Goal: Information Seeking & Learning: Learn about a topic

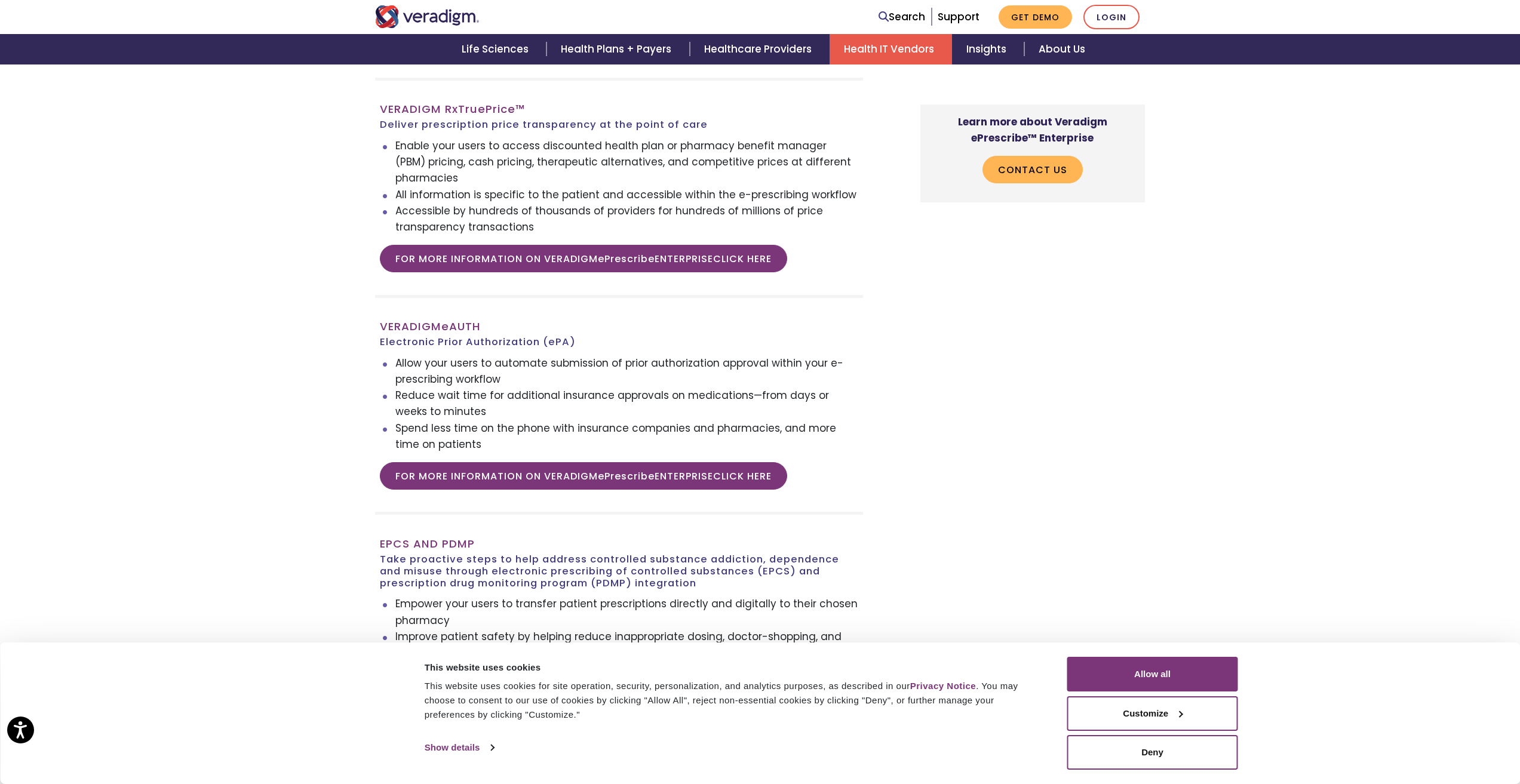
scroll to position [2328, 0]
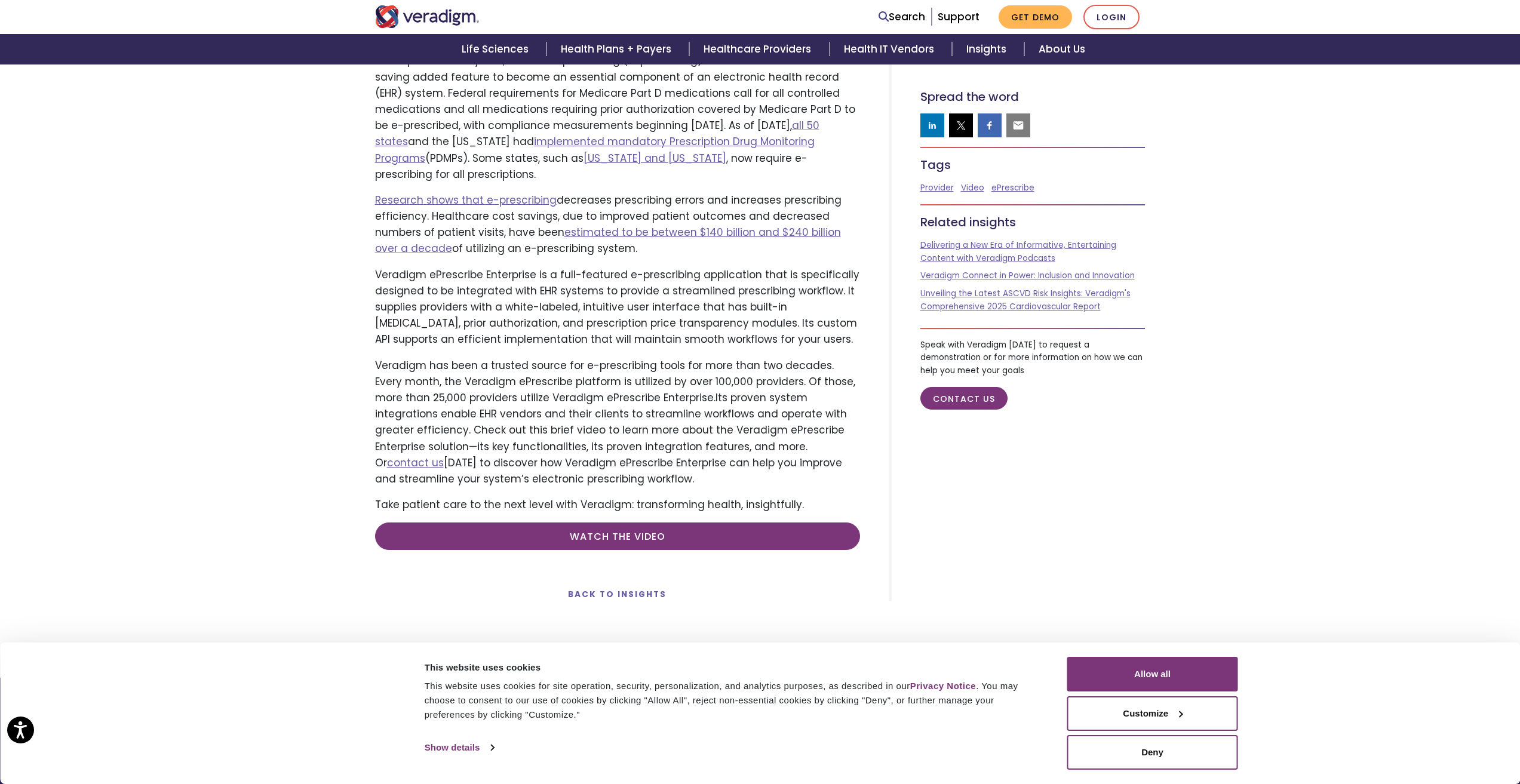
scroll to position [478, 0]
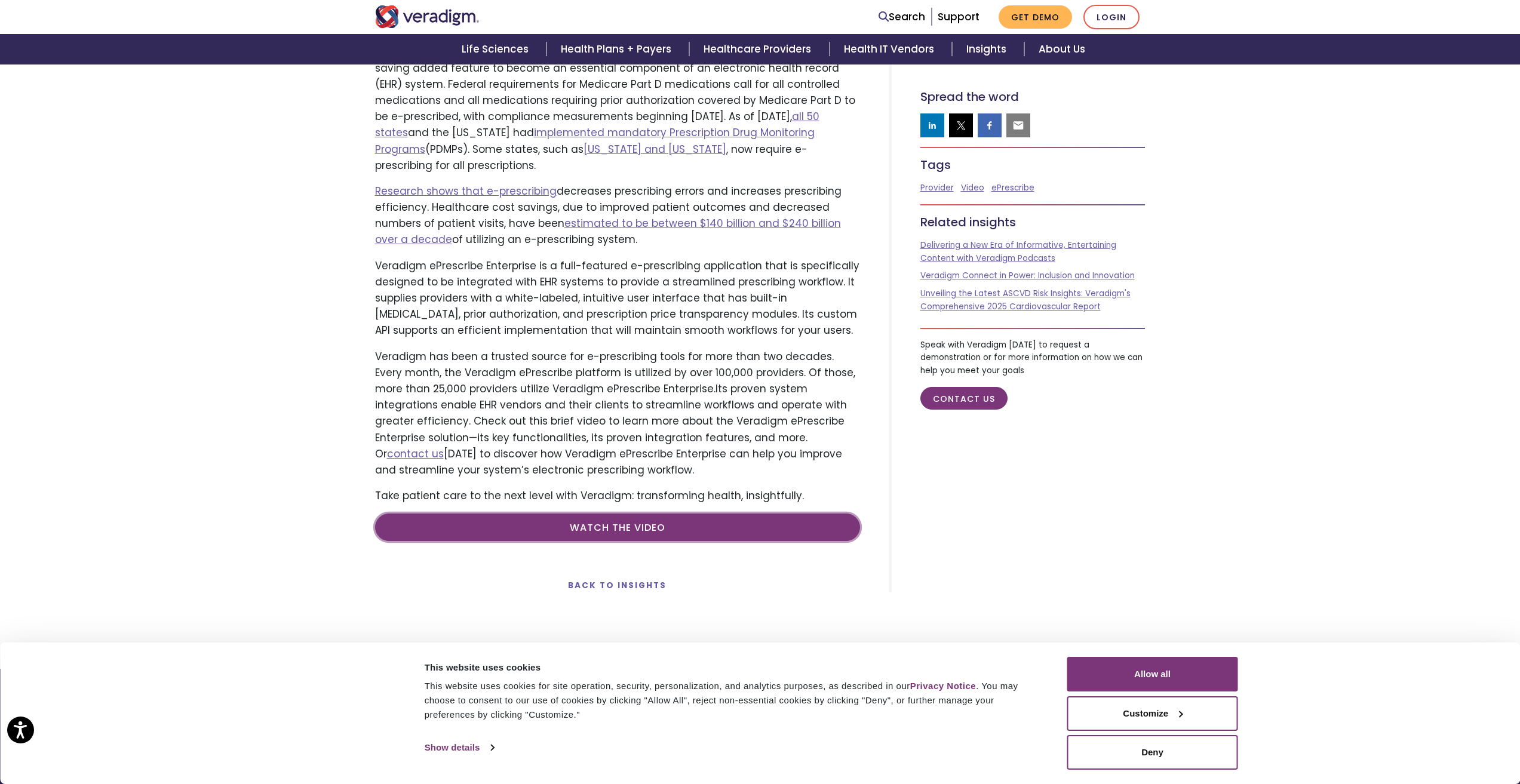
drag, startPoint x: 645, startPoint y: 535, endPoint x: 694, endPoint y: 540, distance: 49.3
click at [694, 540] on link "Watch the video" at bounding box center [617, 527] width 485 height 28
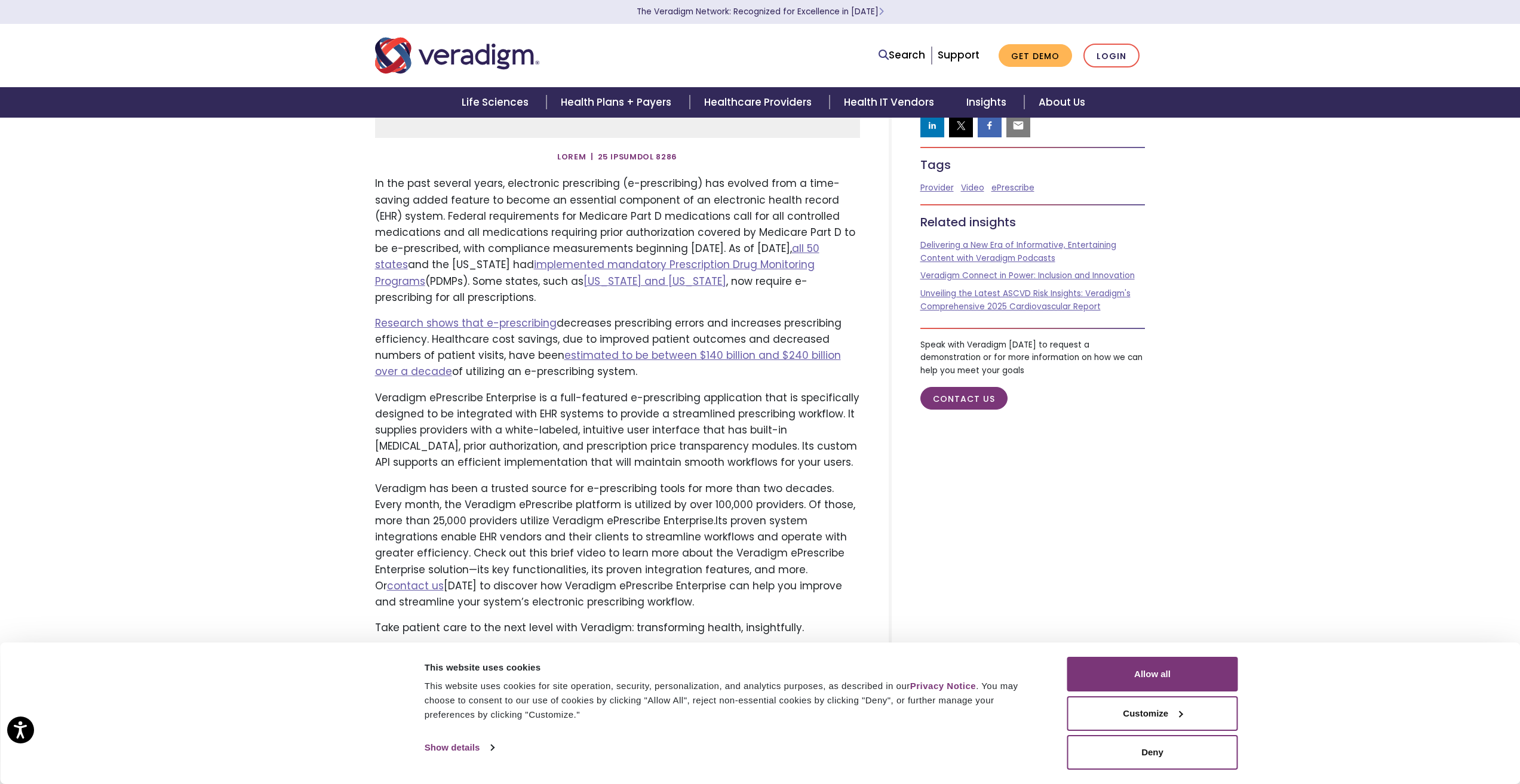
scroll to position [0, 0]
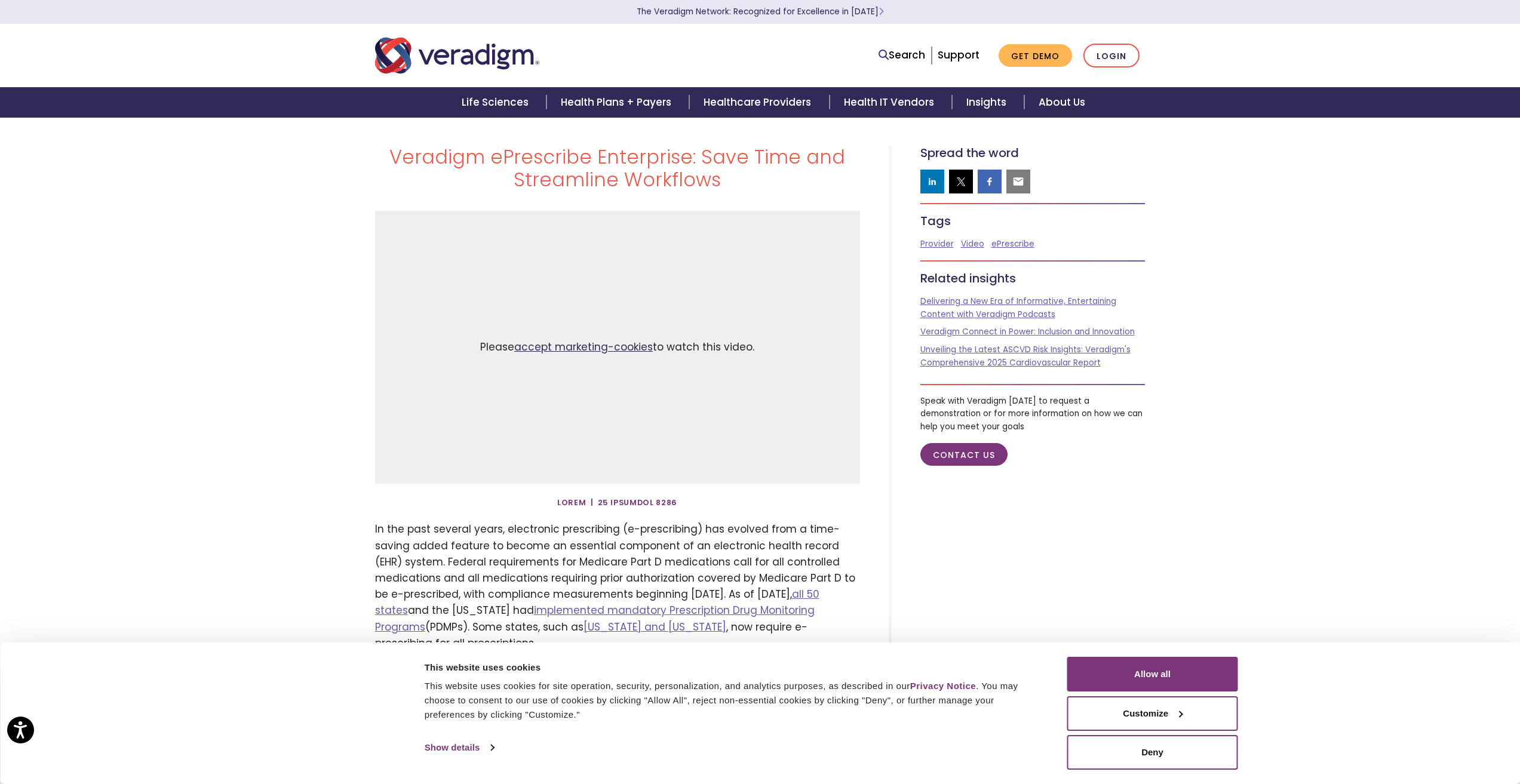
click at [601, 347] on link "accept marketing-cookies" at bounding box center [583, 347] width 138 height 14
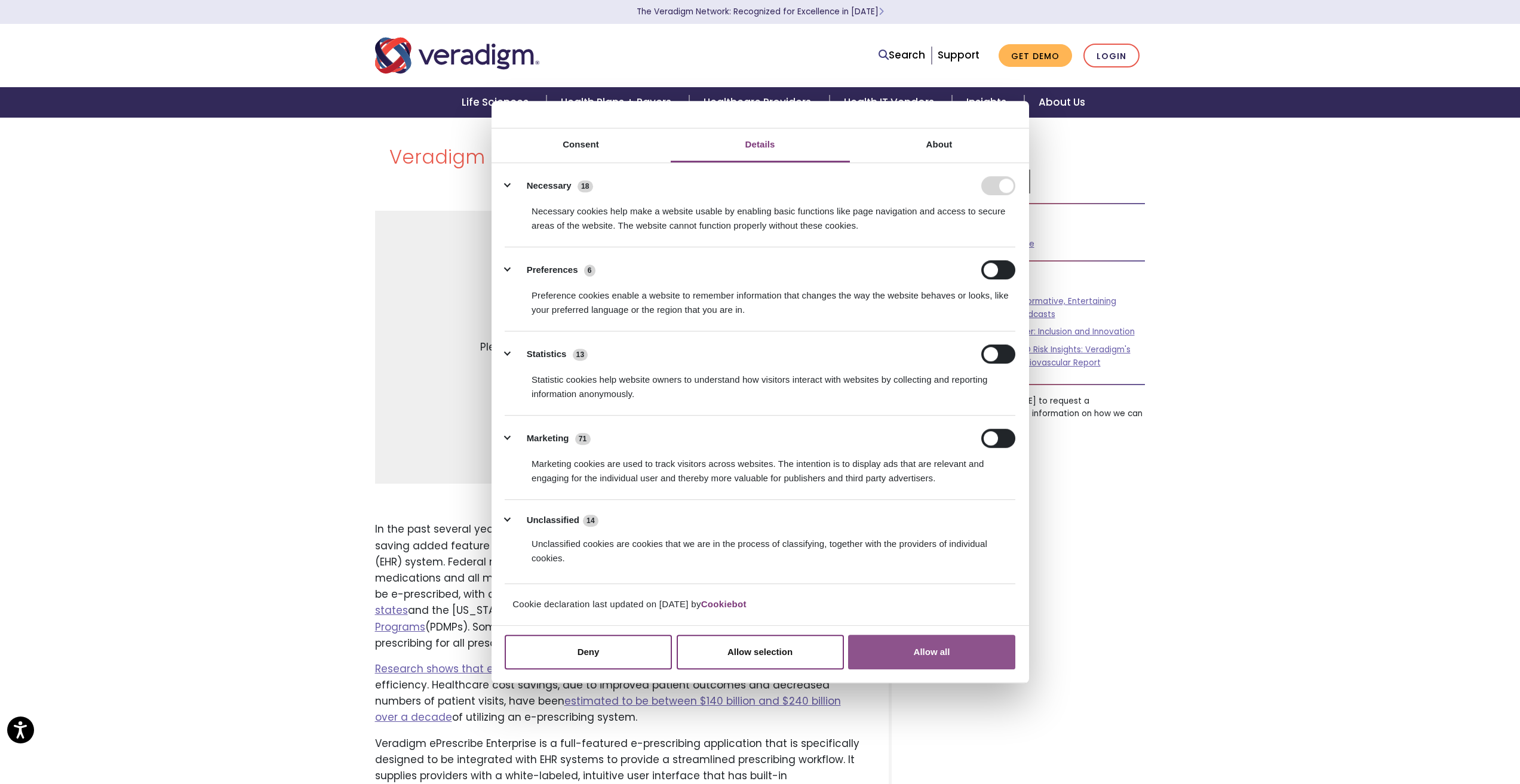
click at [979, 656] on button "Allow all" at bounding box center [932, 652] width 167 height 35
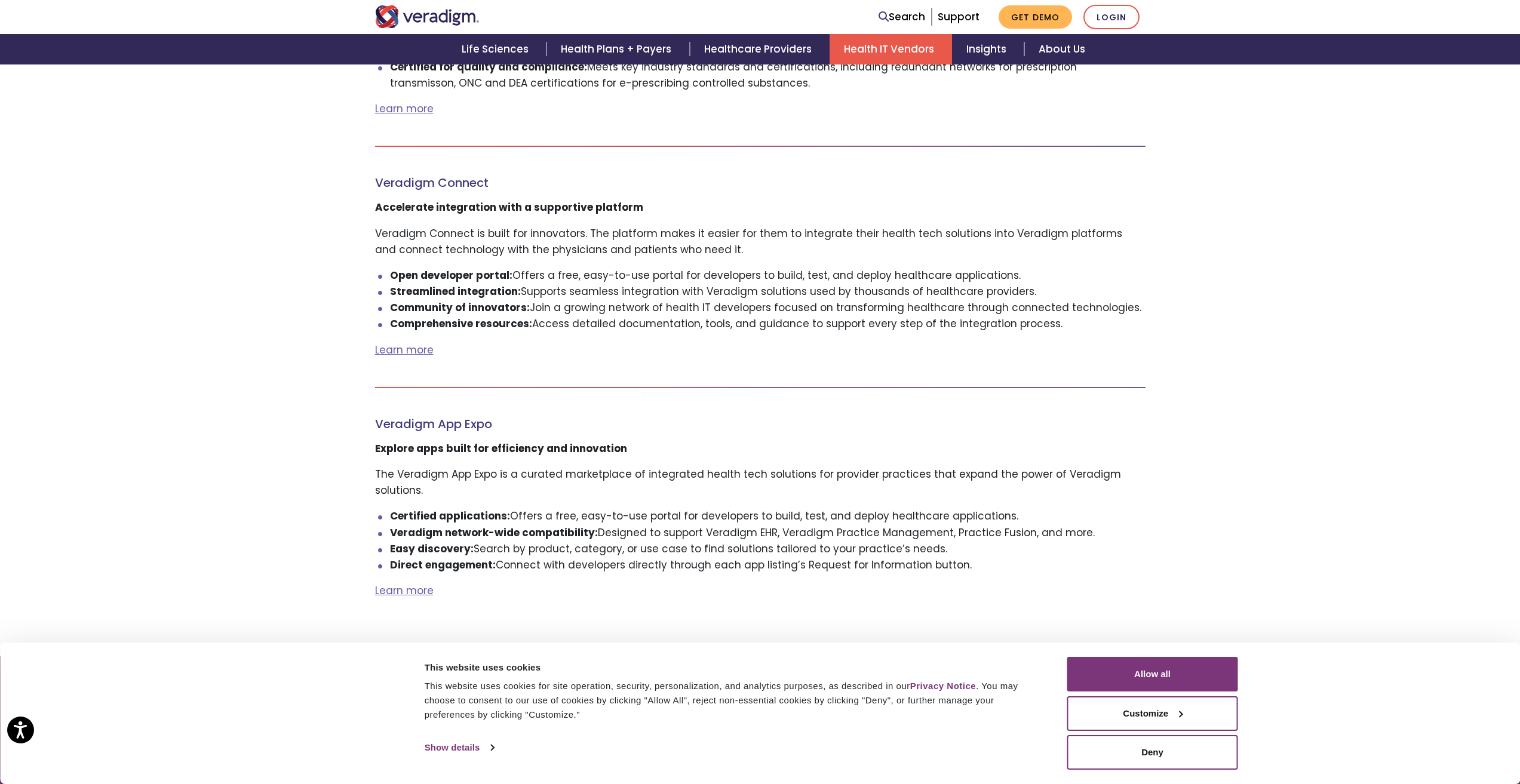
scroll to position [1314, 0]
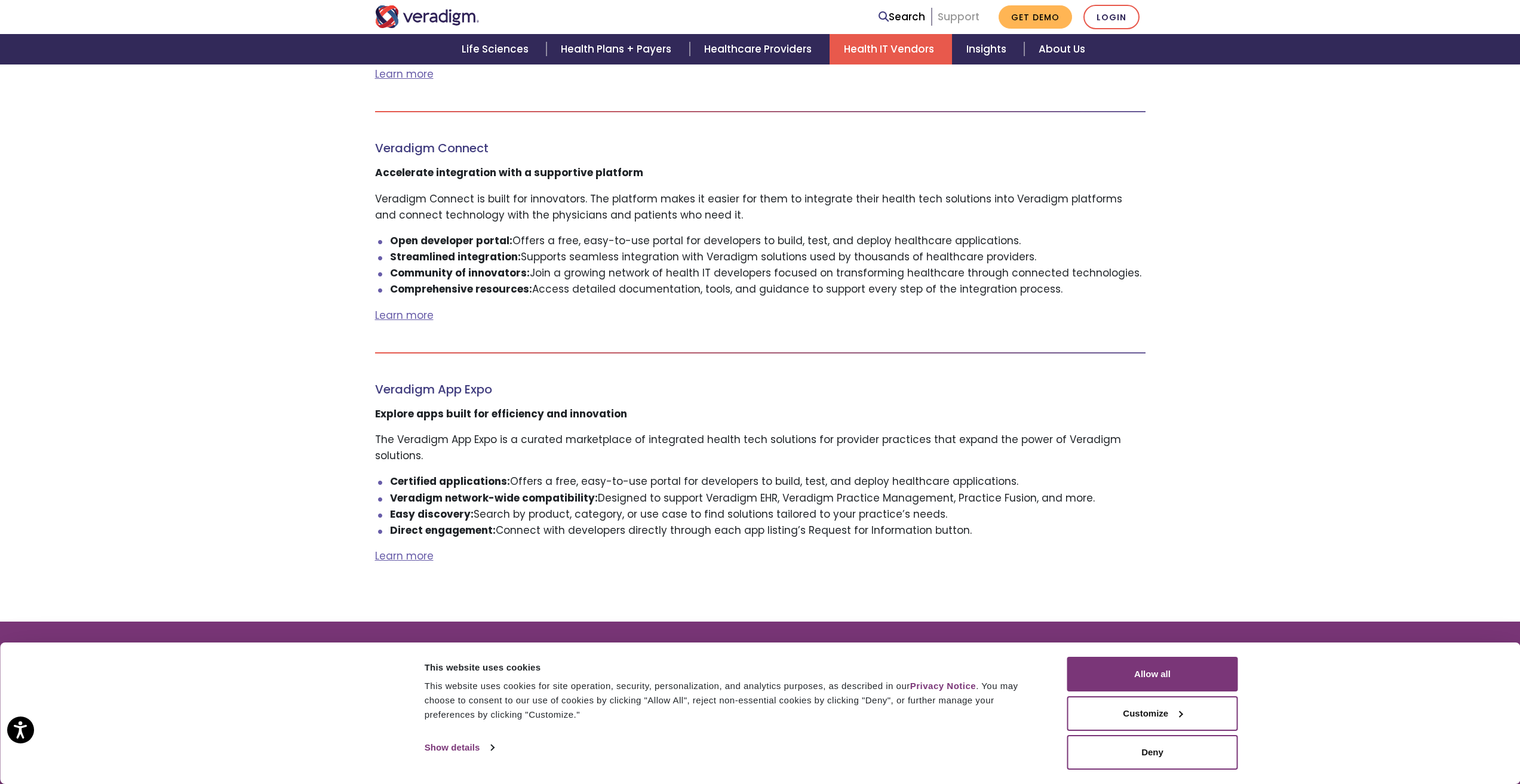
click at [972, 10] on link "Support" at bounding box center [958, 17] width 42 height 14
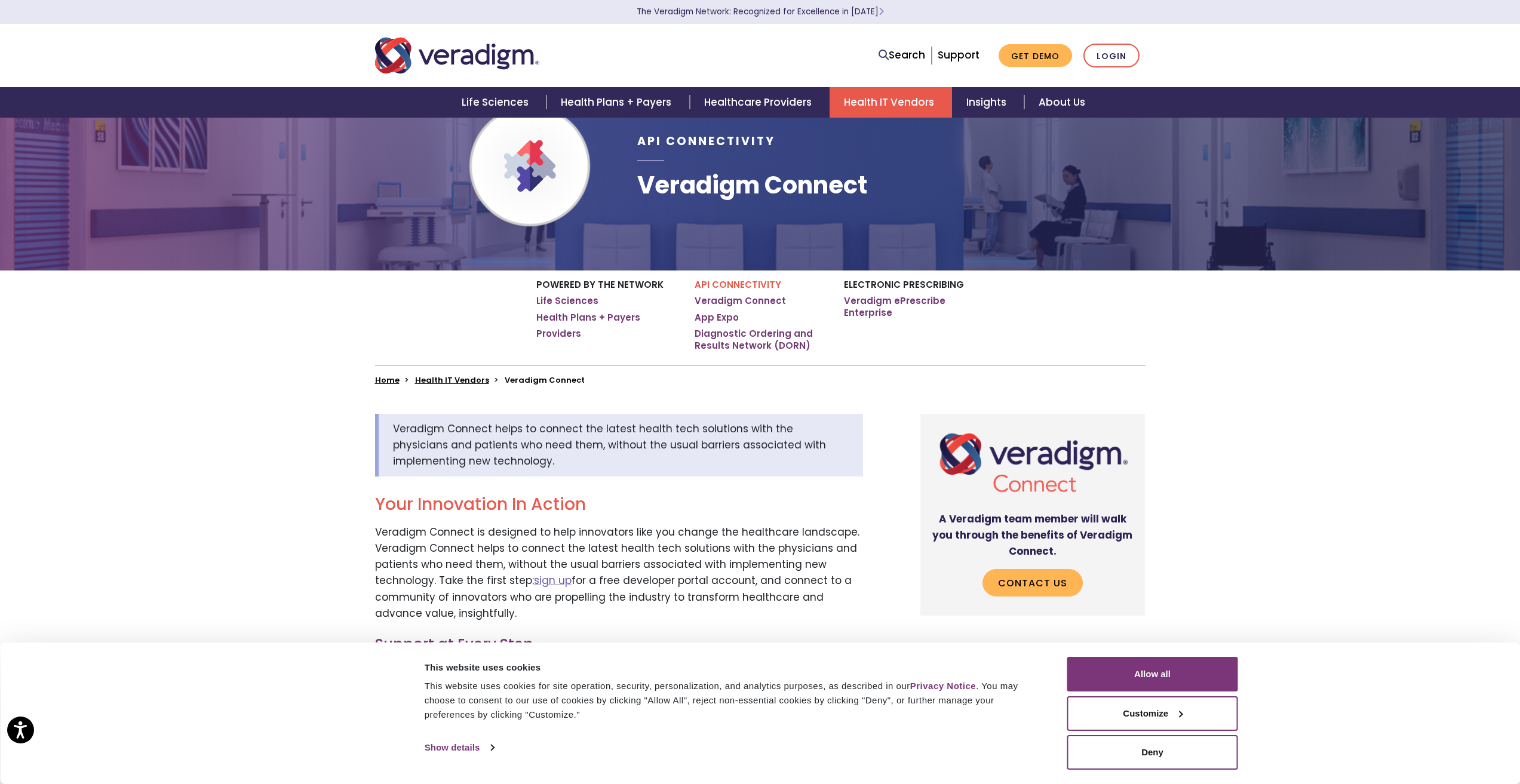
scroll to position [60, 0]
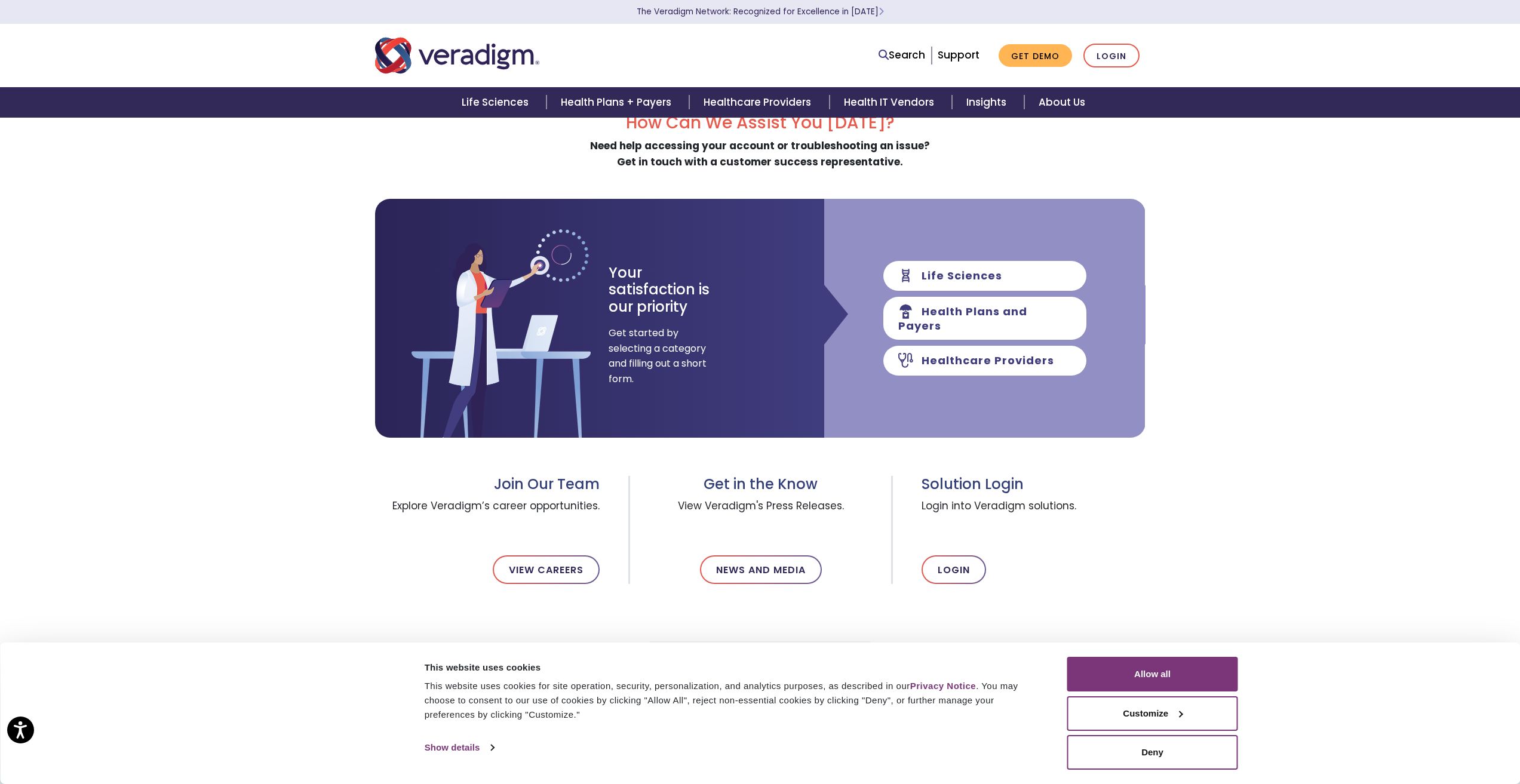
scroll to position [179, 0]
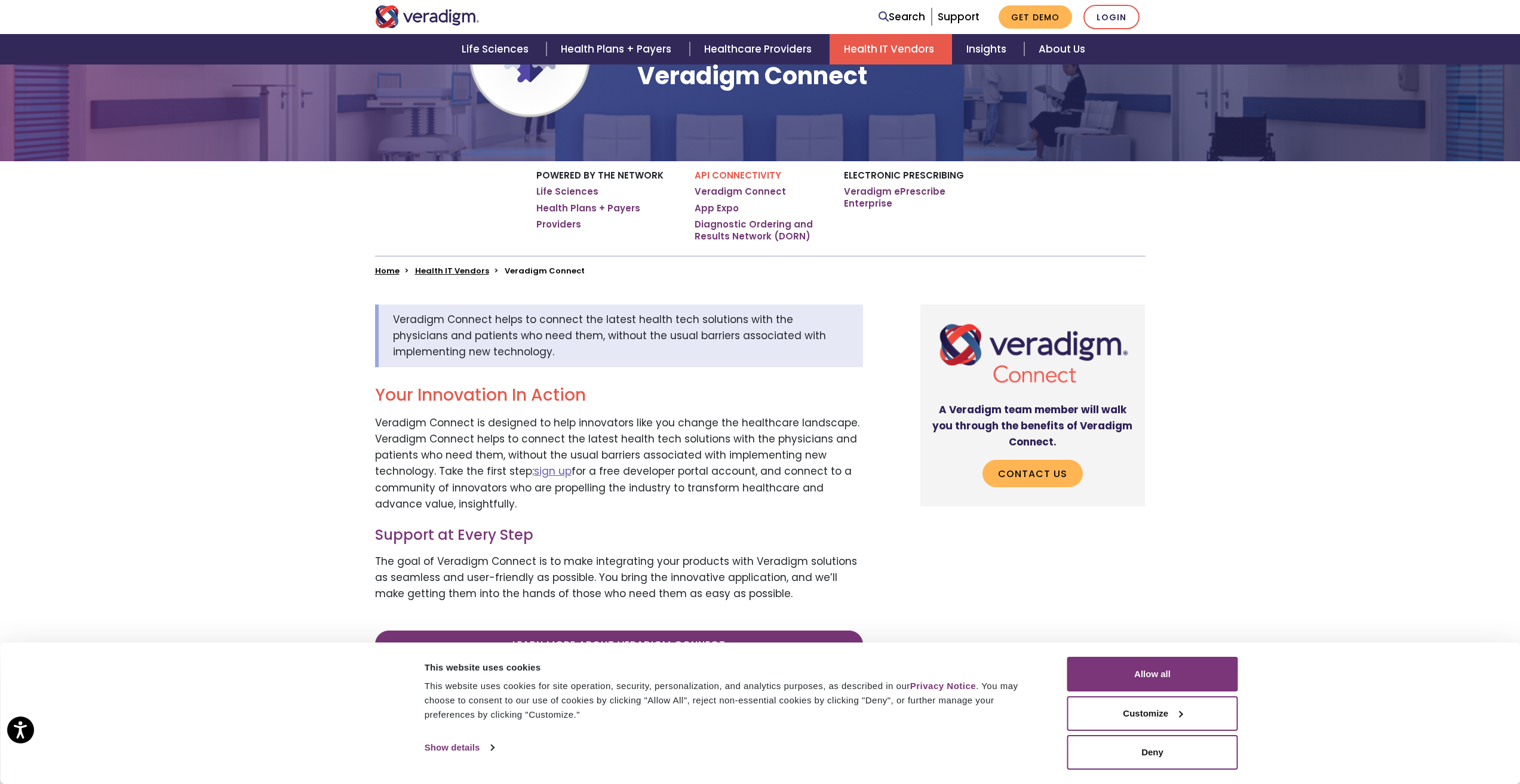
scroll to position [298, 0]
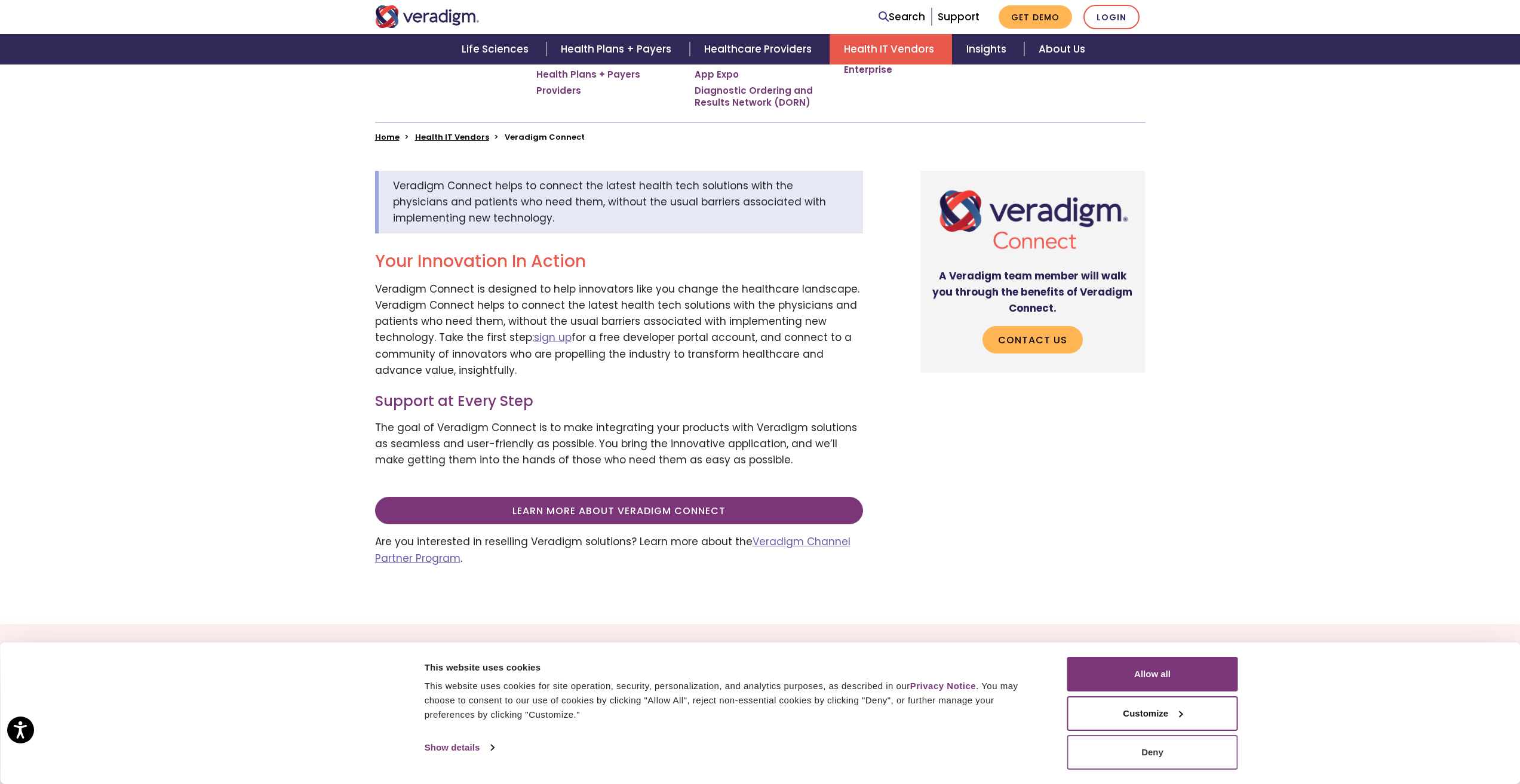
click at [1189, 748] on button "Deny" at bounding box center [1152, 752] width 171 height 35
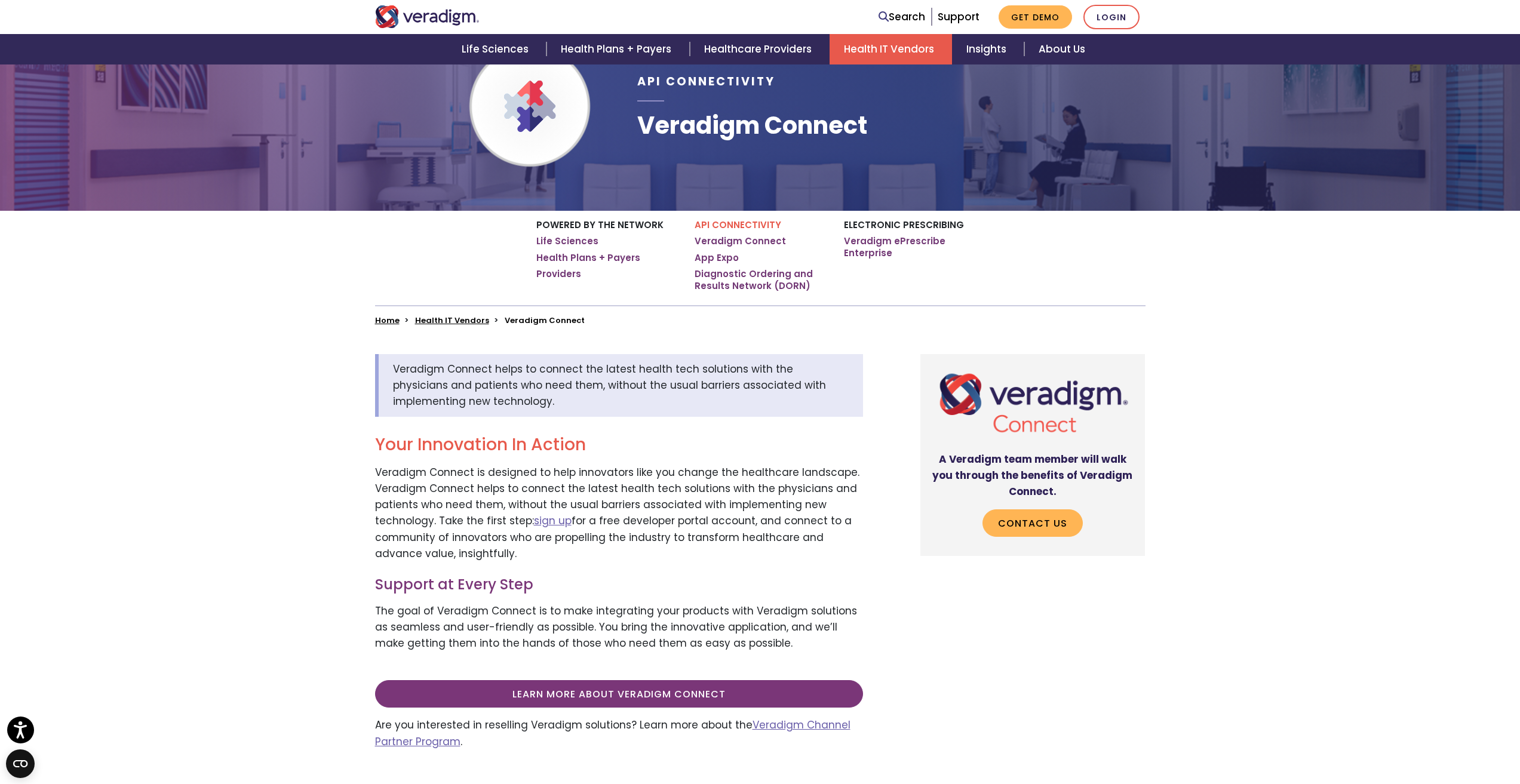
scroll to position [119, 0]
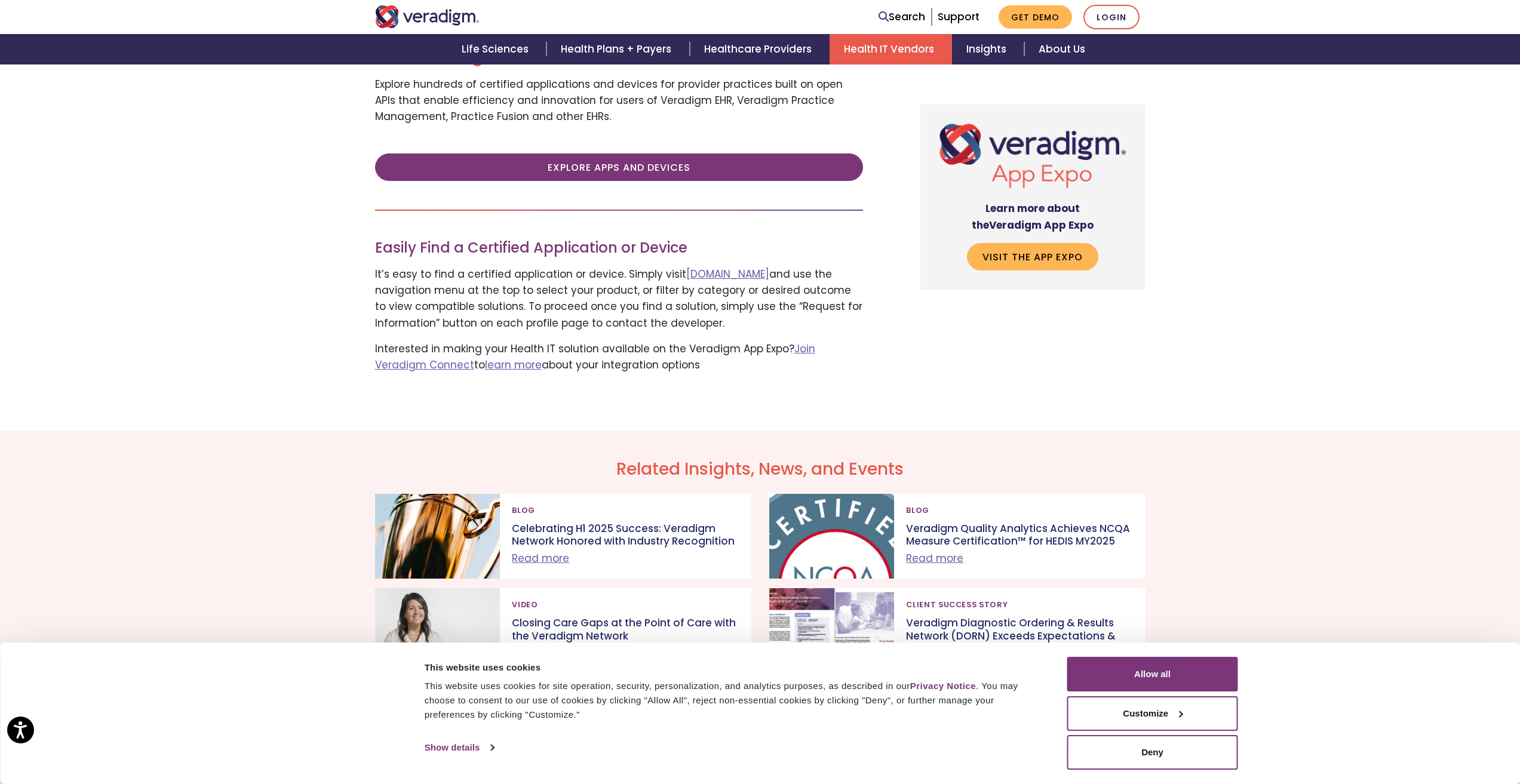
scroll to position [119, 0]
